Goal: Information Seeking & Learning: Check status

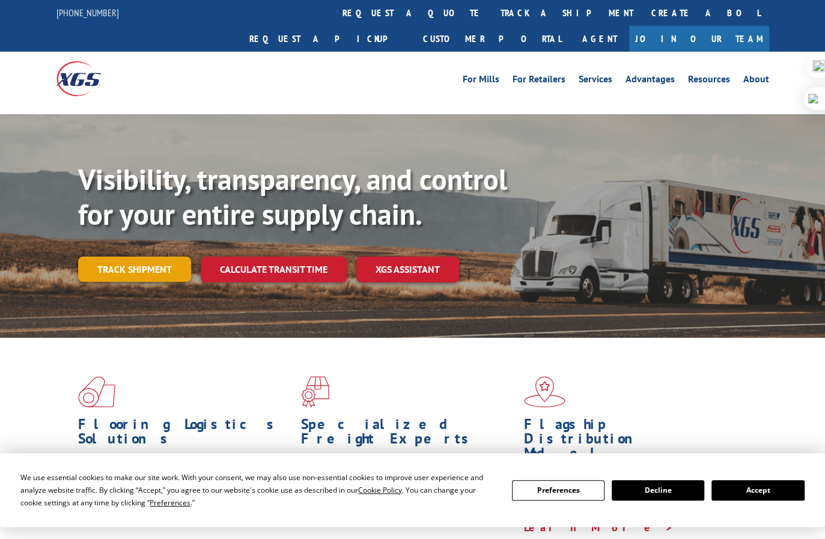
click at [118, 256] on link "Track shipment" at bounding box center [134, 268] width 113 height 25
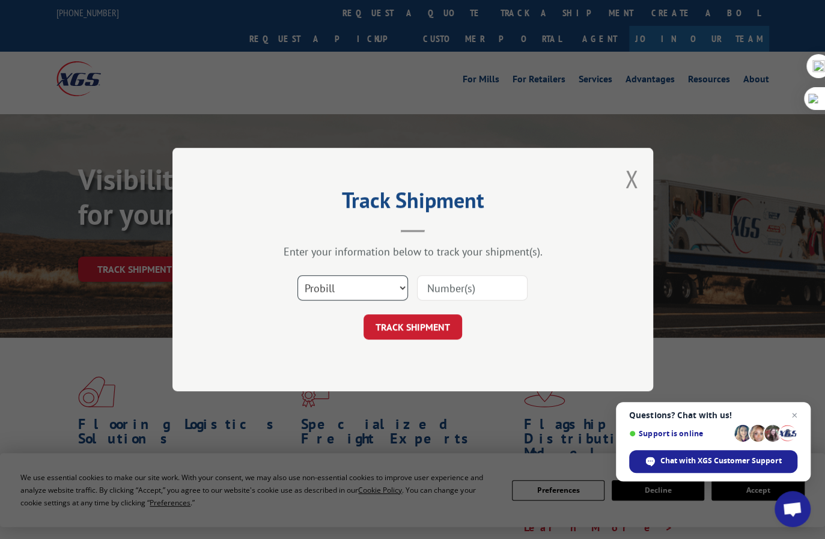
click at [356, 286] on select "Select category... Probill BOL PO" at bounding box center [352, 287] width 111 height 25
click at [465, 294] on input at bounding box center [472, 287] width 111 height 25
paste input "17496990"
type input "17496990"
click at [450, 317] on button "TRACK SHIPMENT" at bounding box center [412, 326] width 98 height 25
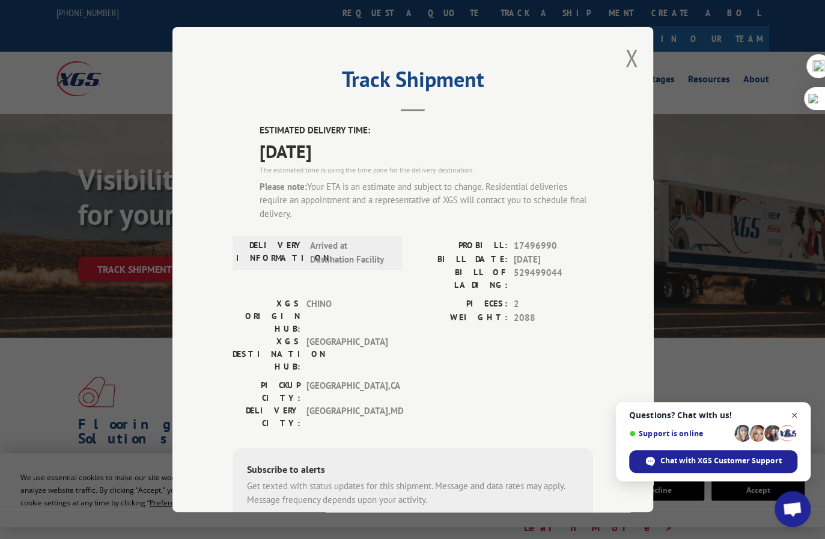
click at [798, 413] on span "Close chat" at bounding box center [794, 415] width 15 height 15
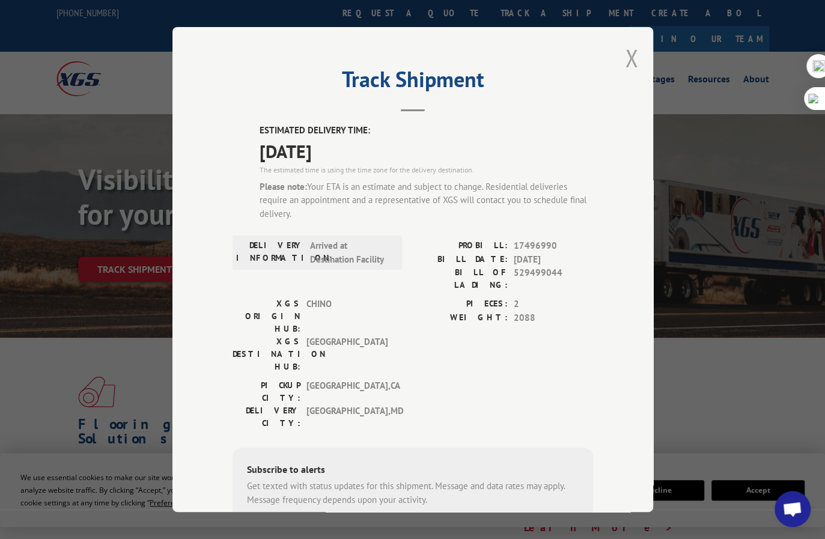
click at [626, 55] on button "Close modal" at bounding box center [631, 58] width 13 height 32
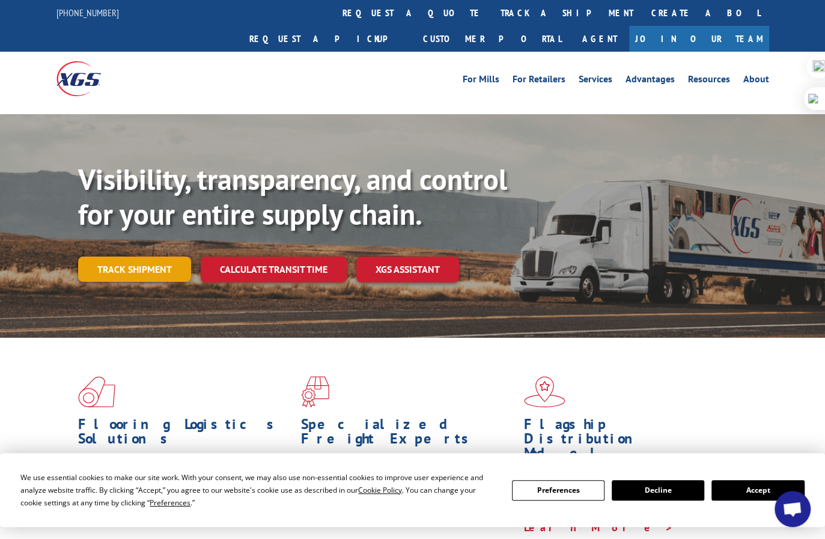
click at [156, 256] on link "Track shipment" at bounding box center [134, 268] width 113 height 25
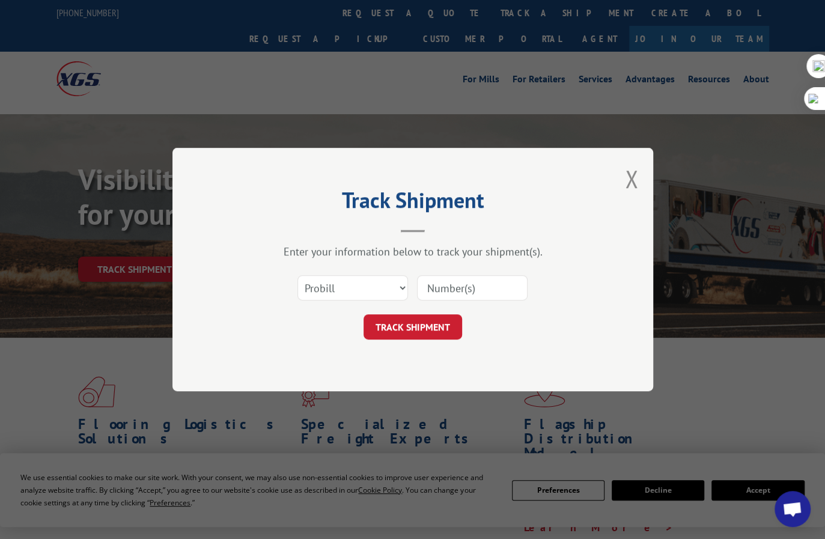
click at [446, 284] on input at bounding box center [472, 287] width 111 height 25
paste input "17496990"
type input "17496990"
click at [428, 320] on button "TRACK SHIPMENT" at bounding box center [412, 326] width 98 height 25
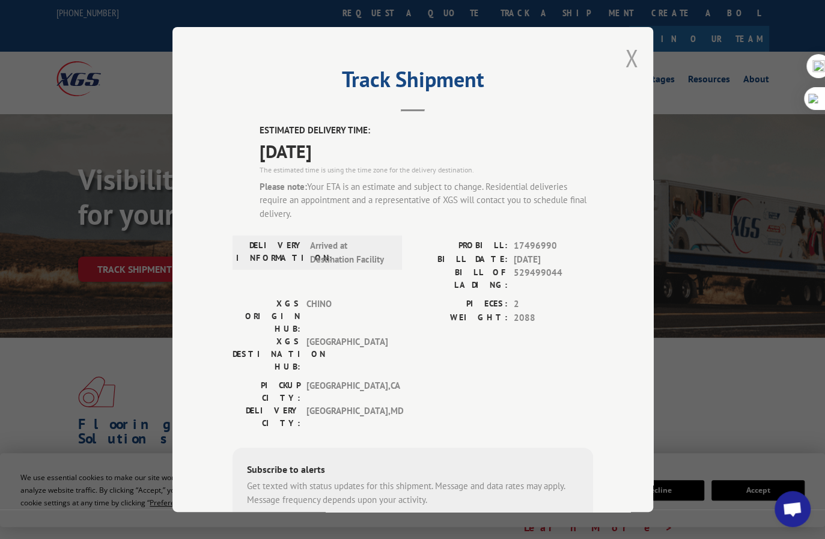
click at [631, 55] on button "Close modal" at bounding box center [631, 58] width 13 height 32
